Goal: Information Seeking & Learning: Learn about a topic

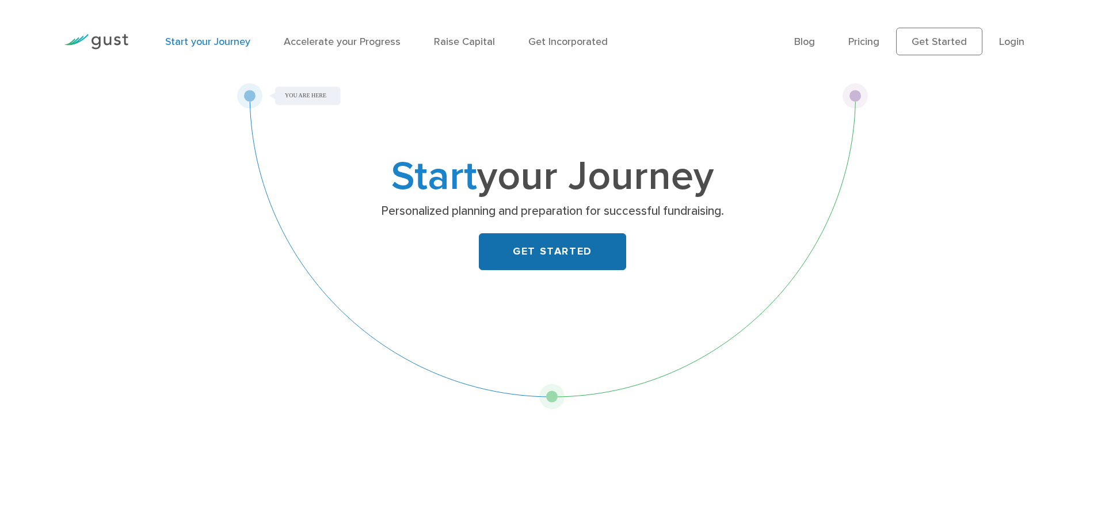
click at [555, 256] on link "GET STARTED" at bounding box center [552, 251] width 147 height 37
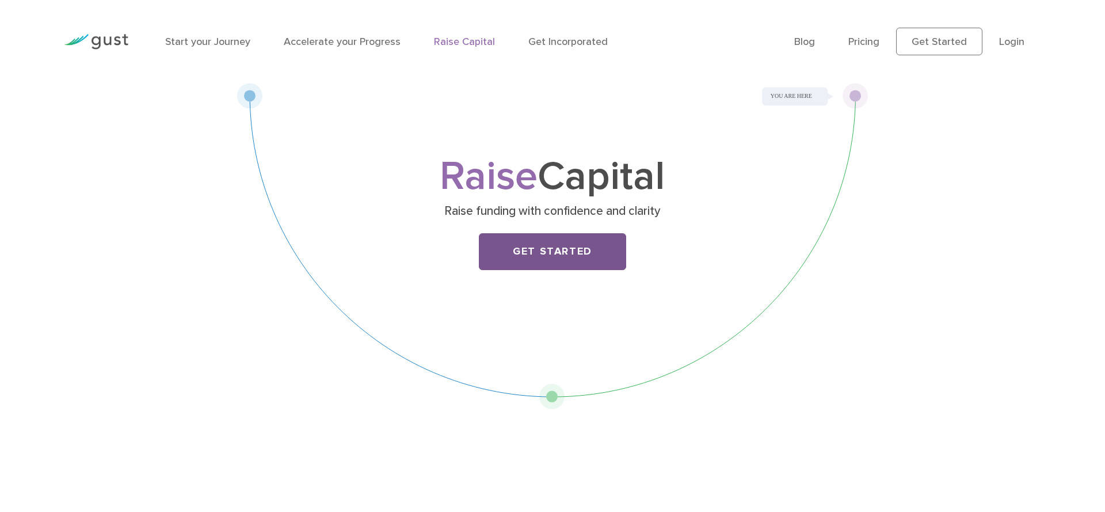
click at [543, 263] on link "Get Started" at bounding box center [552, 251] width 147 height 37
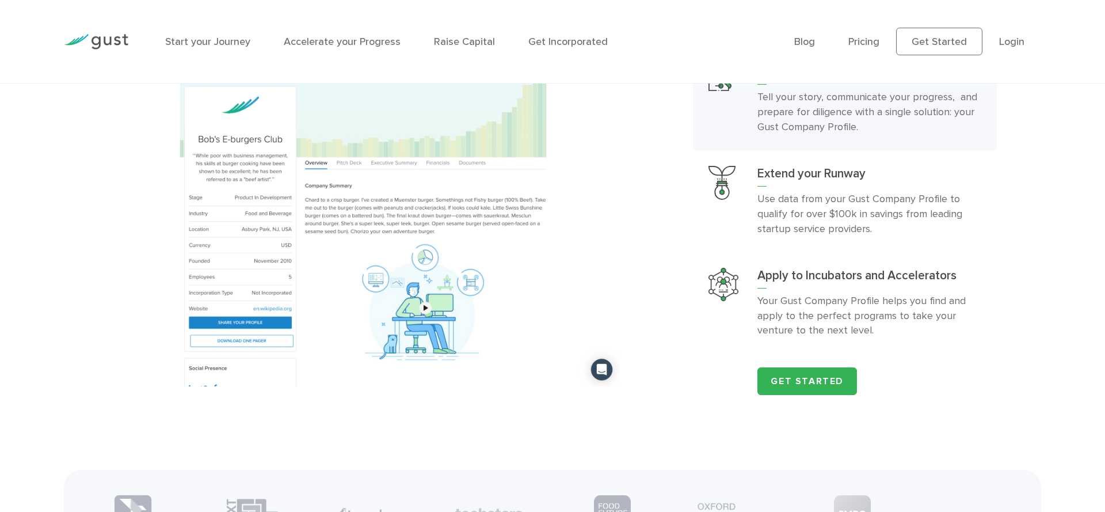
scroll to position [1488, 0]
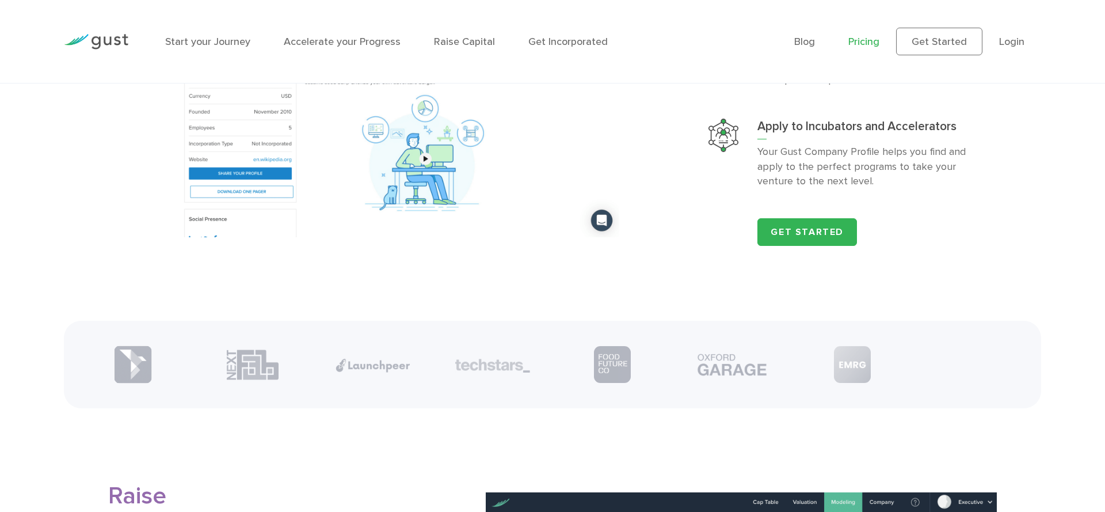
click at [870, 43] on link "Pricing" at bounding box center [863, 42] width 31 height 12
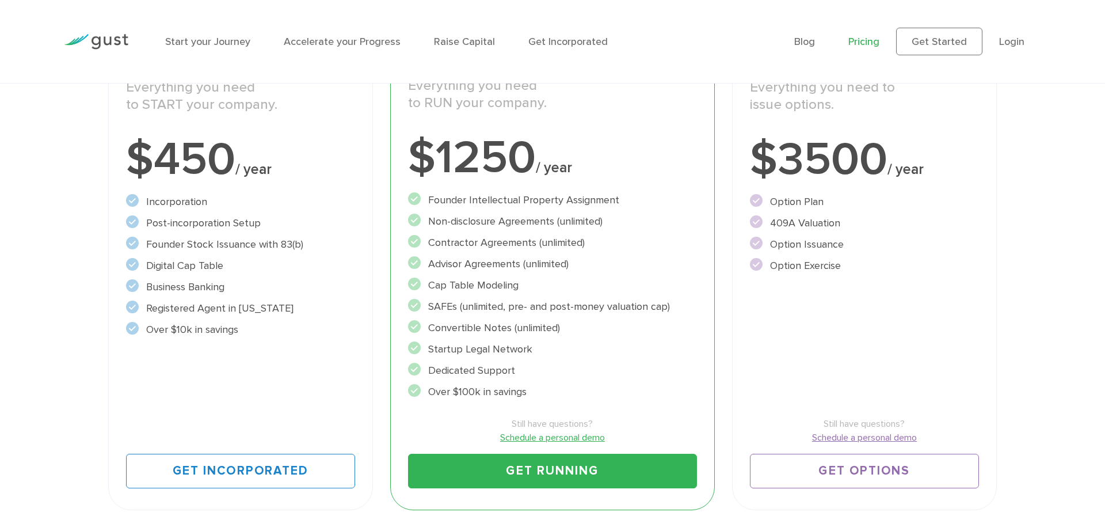
scroll to position [592, 0]
